Goal: Task Accomplishment & Management: Manage account settings

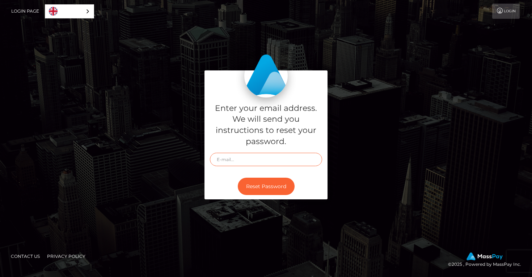
click at [225, 161] on input "text" at bounding box center [266, 159] width 112 height 13
click at [89, 15] on link "English" at bounding box center [69, 11] width 48 height 13
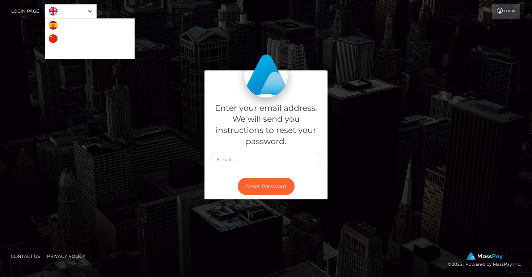
click at [120, 28] on div "Enter your email address. We will send you instructions to reset your password.…" at bounding box center [266, 138] width 532 height 245
click at [254, 156] on input "text" at bounding box center [266, 159] width 112 height 13
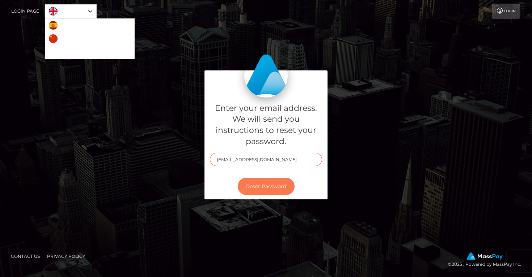
type input "[EMAIL_ADDRESS][DOMAIN_NAME]"
click at [270, 186] on button "Reset Password" at bounding box center [266, 187] width 57 height 18
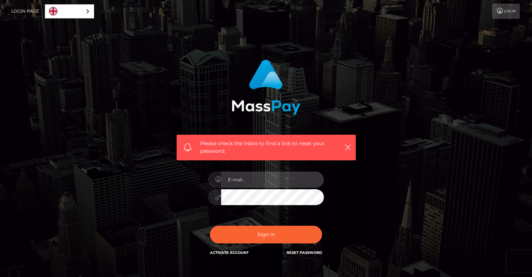
click at [237, 181] on input "email" at bounding box center [272, 180] width 103 height 16
type input "[EMAIL_ADDRESS][DOMAIN_NAME]"
click at [210, 226] on button "Sign in" at bounding box center [266, 235] width 112 height 18
